Goal: Transaction & Acquisition: Book appointment/travel/reservation

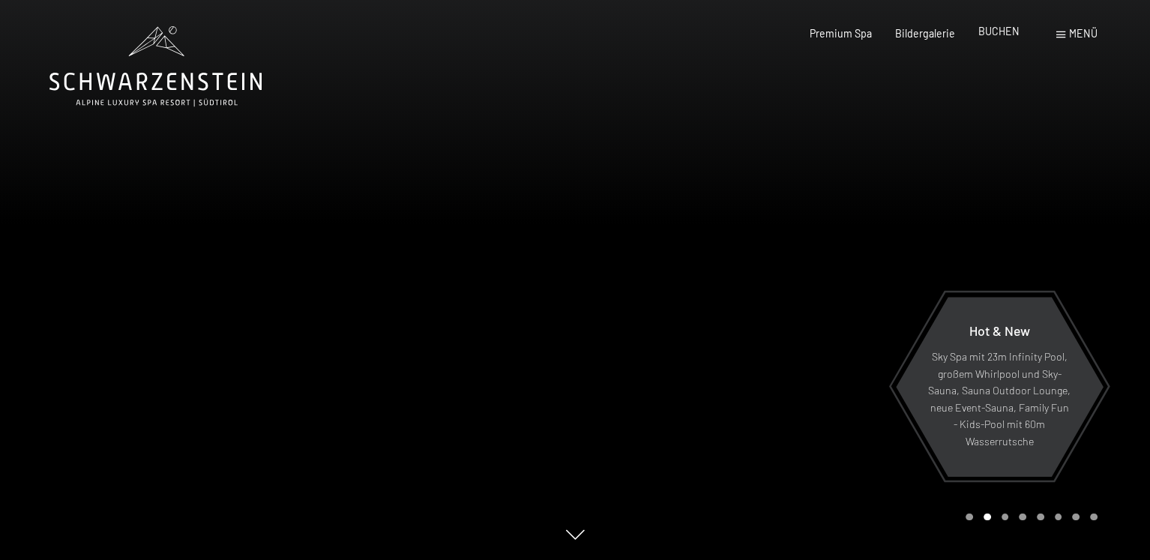
click at [1012, 32] on span "BUCHEN" at bounding box center [998, 31] width 41 height 13
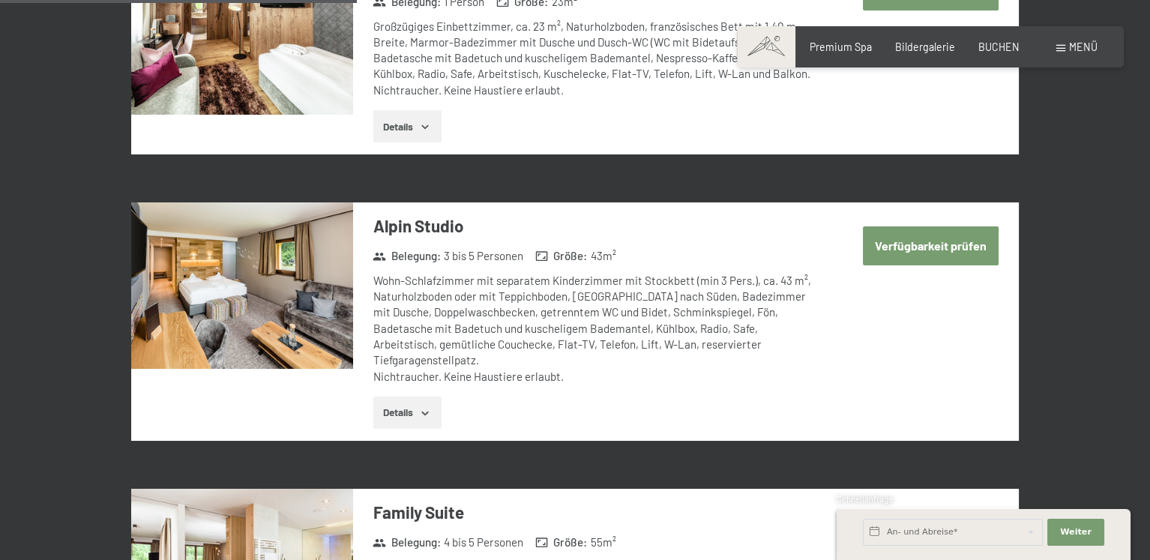
scroll to position [1595, 0]
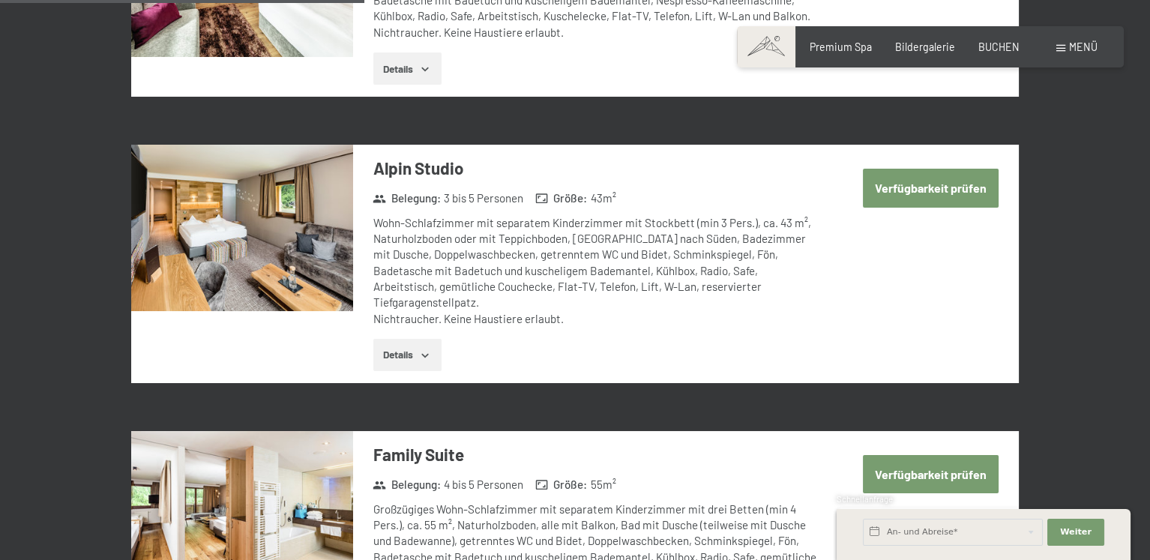
click at [937, 193] on button "Verfügbarkeit prüfen" at bounding box center [931, 188] width 136 height 38
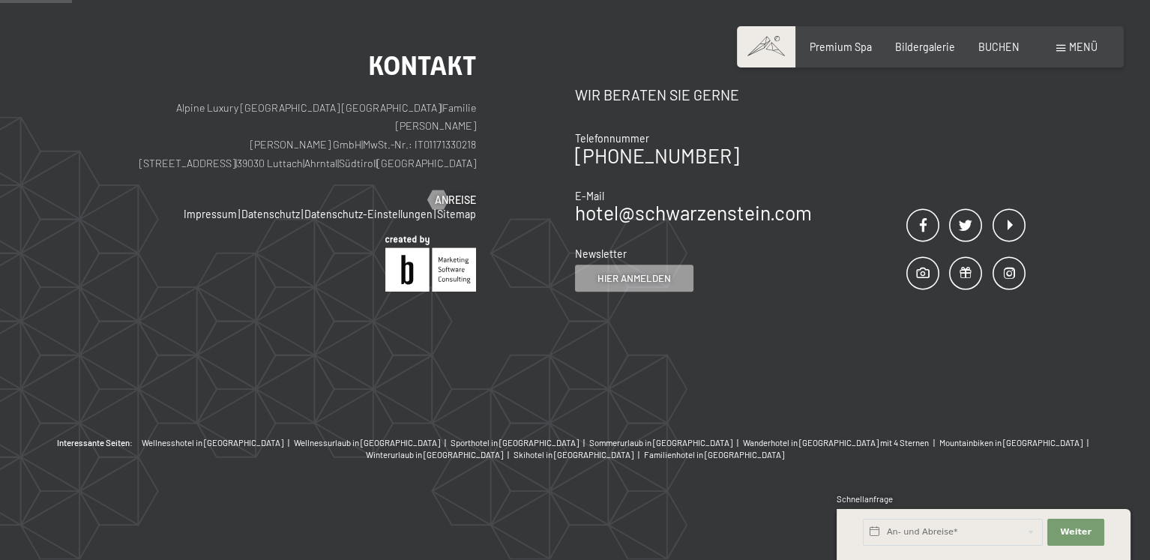
scroll to position [315, 0]
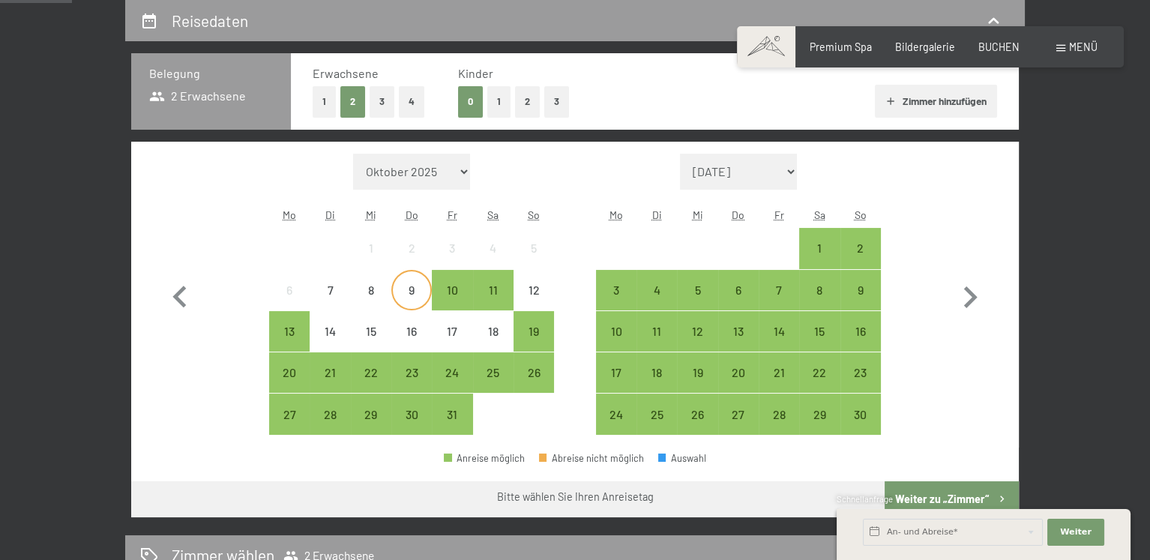
click at [403, 290] on div "9" at bounding box center [411, 302] width 37 height 37
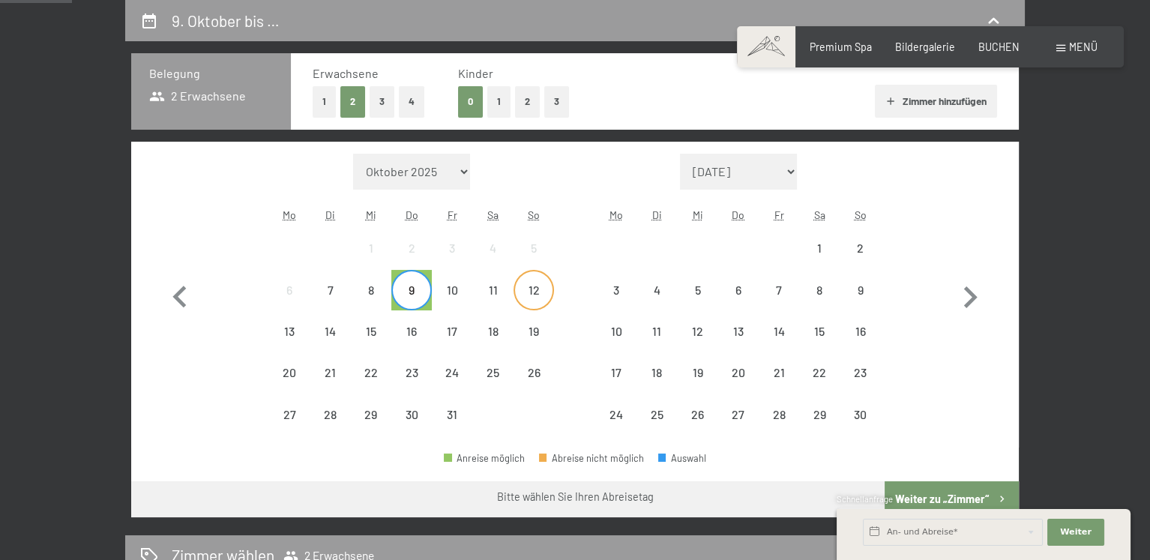
click at [531, 286] on div "12" at bounding box center [533, 302] width 37 height 37
